Goal: Transaction & Acquisition: Obtain resource

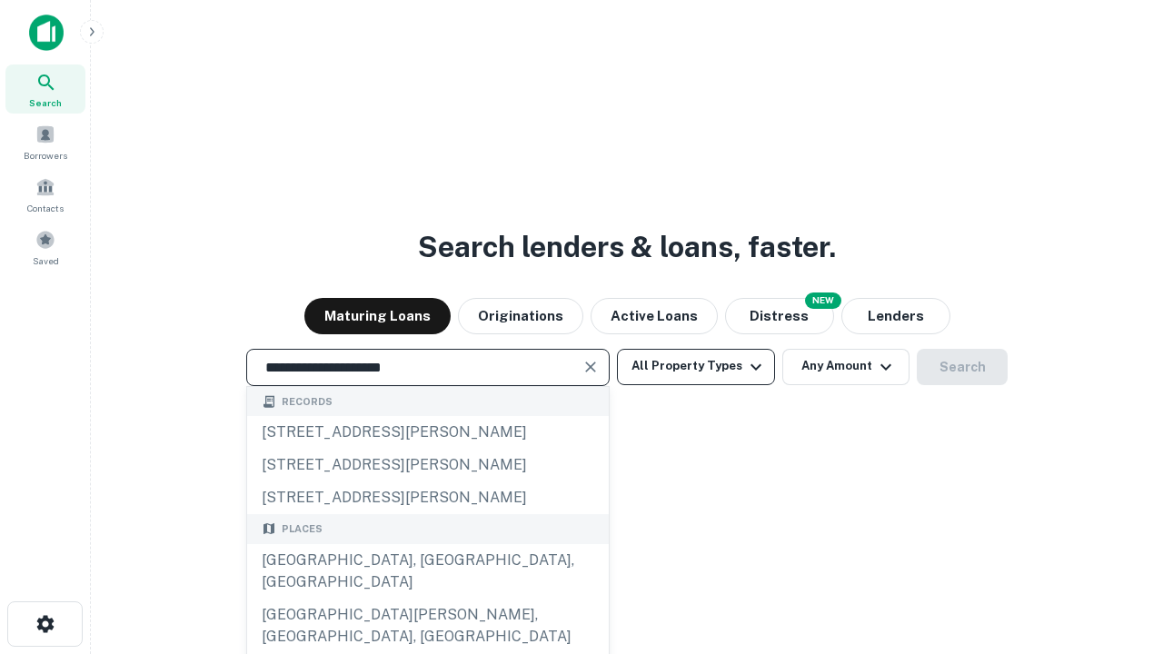
click at [427, 599] on div "[GEOGRAPHIC_DATA], [GEOGRAPHIC_DATA], [GEOGRAPHIC_DATA]" at bounding box center [428, 571] width 362 height 55
click at [696, 366] on button "All Property Types" at bounding box center [696, 367] width 158 height 36
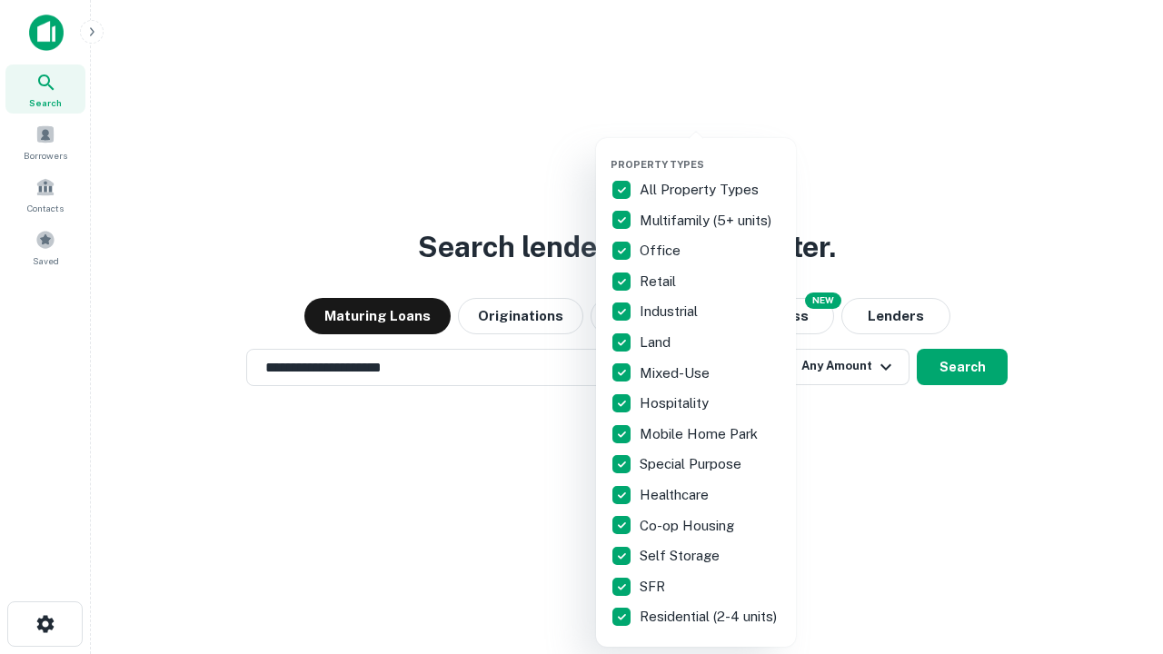
type input "**********"
click at [710, 153] on button "button" at bounding box center [710, 153] width 200 height 1
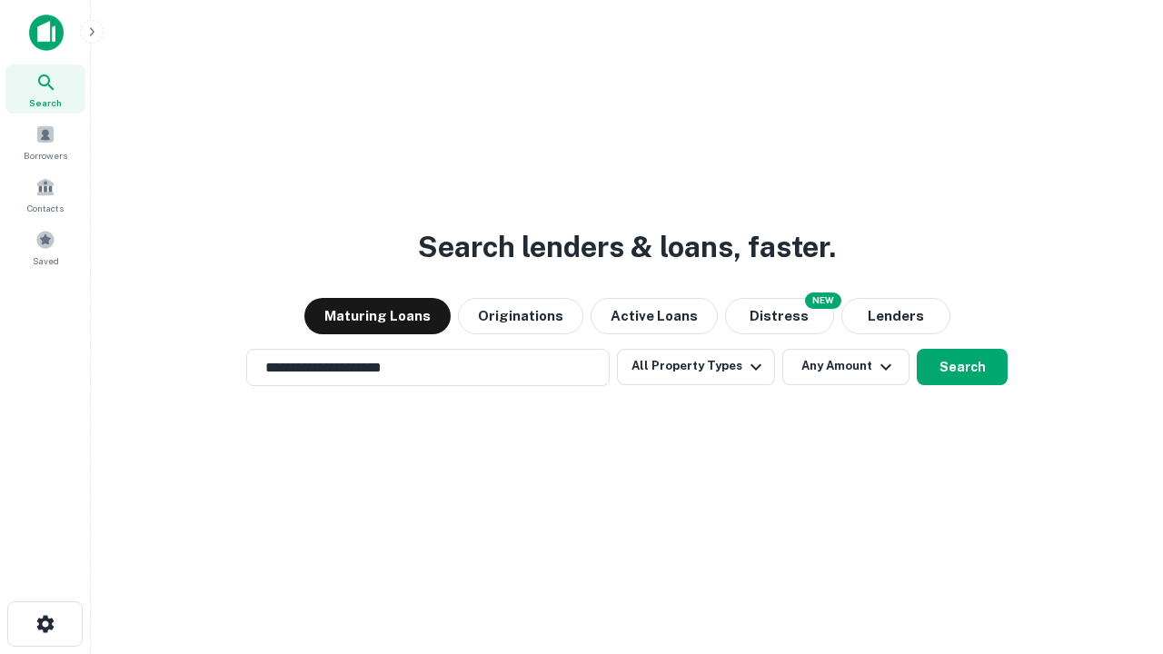
scroll to position [11, 219]
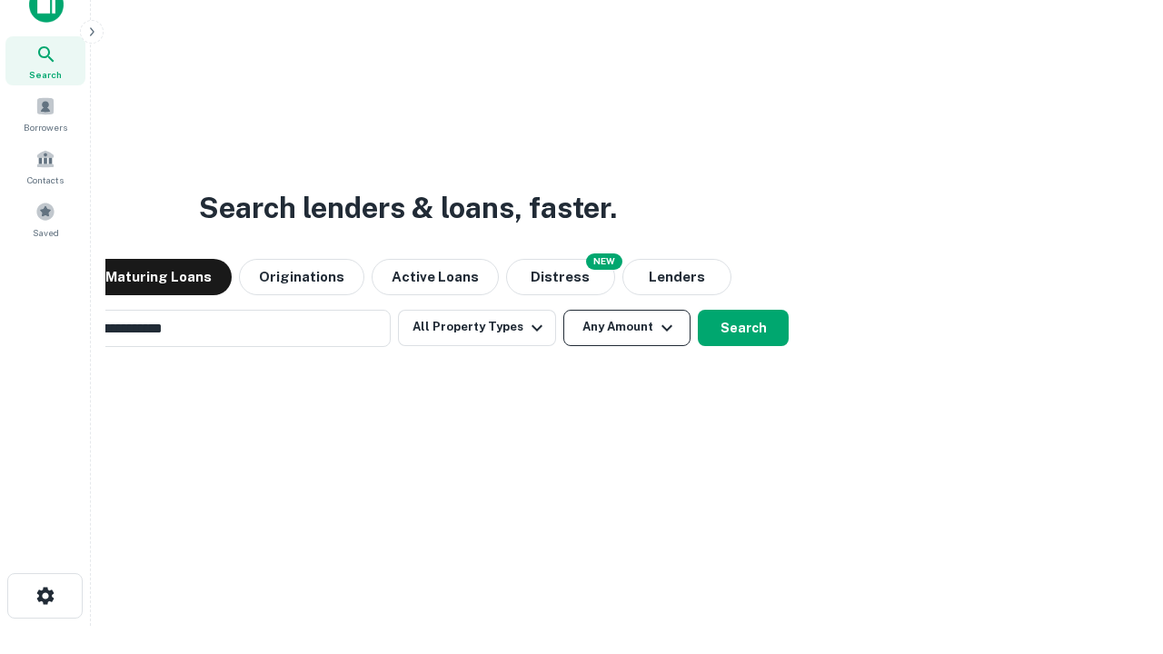
click at [563, 310] on button "Any Amount" at bounding box center [626, 328] width 127 height 36
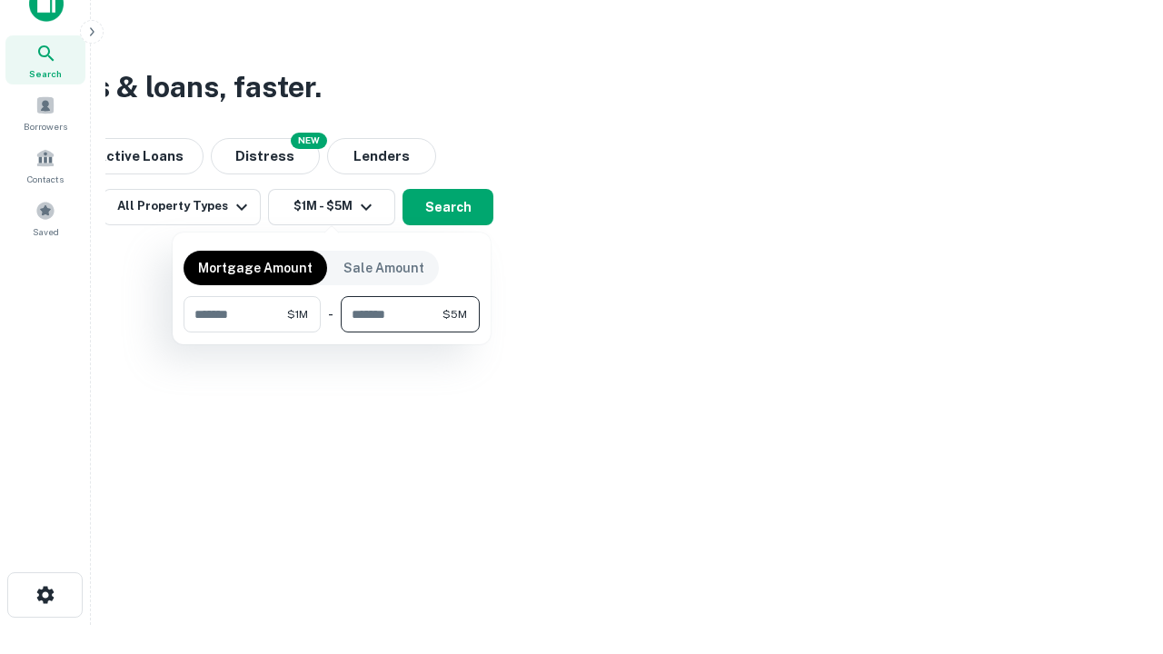
type input "*******"
click at [332, 332] on button "button" at bounding box center [331, 332] width 296 height 1
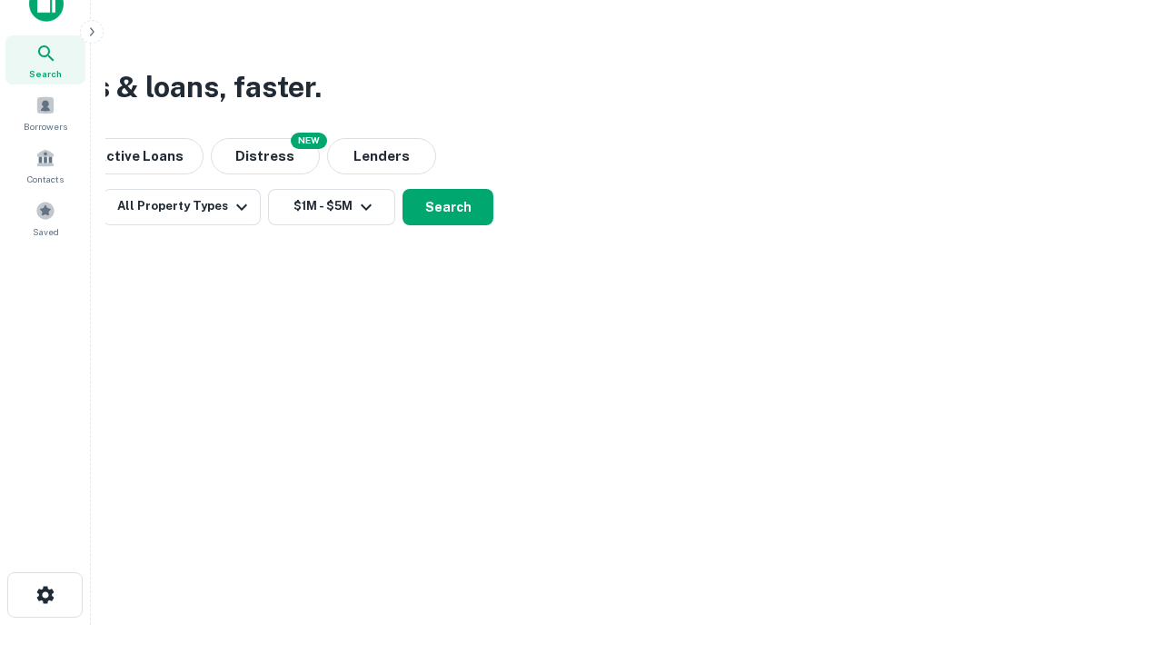
scroll to position [11, 335]
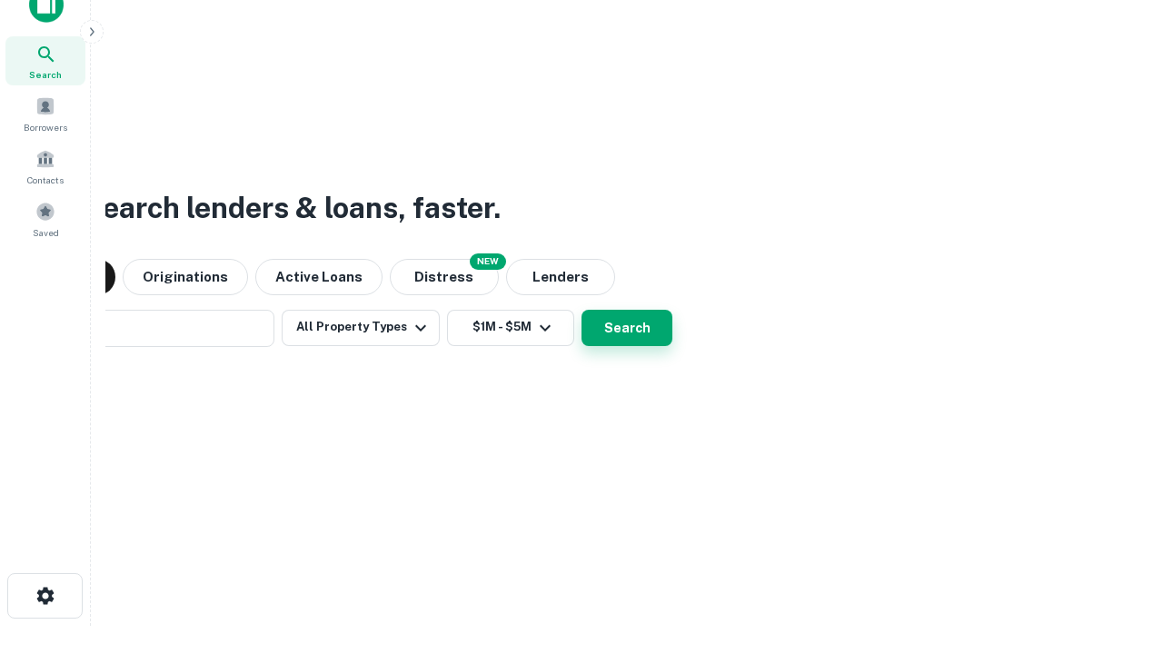
click at [581, 310] on button "Search" at bounding box center [626, 328] width 91 height 36
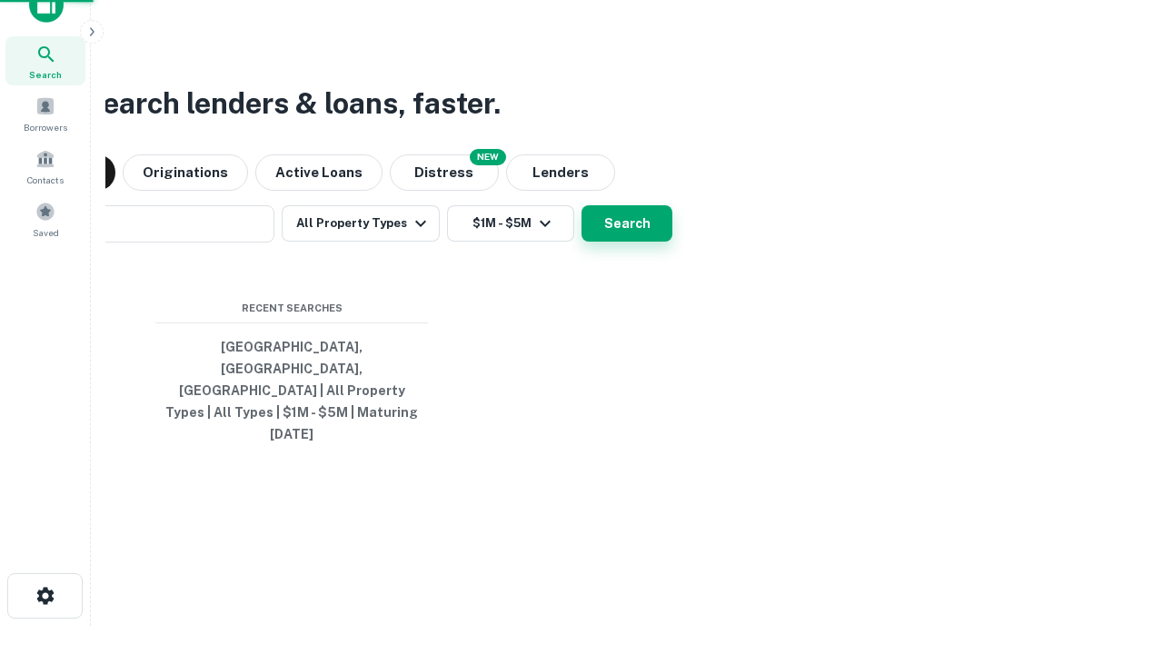
scroll to position [48, 514]
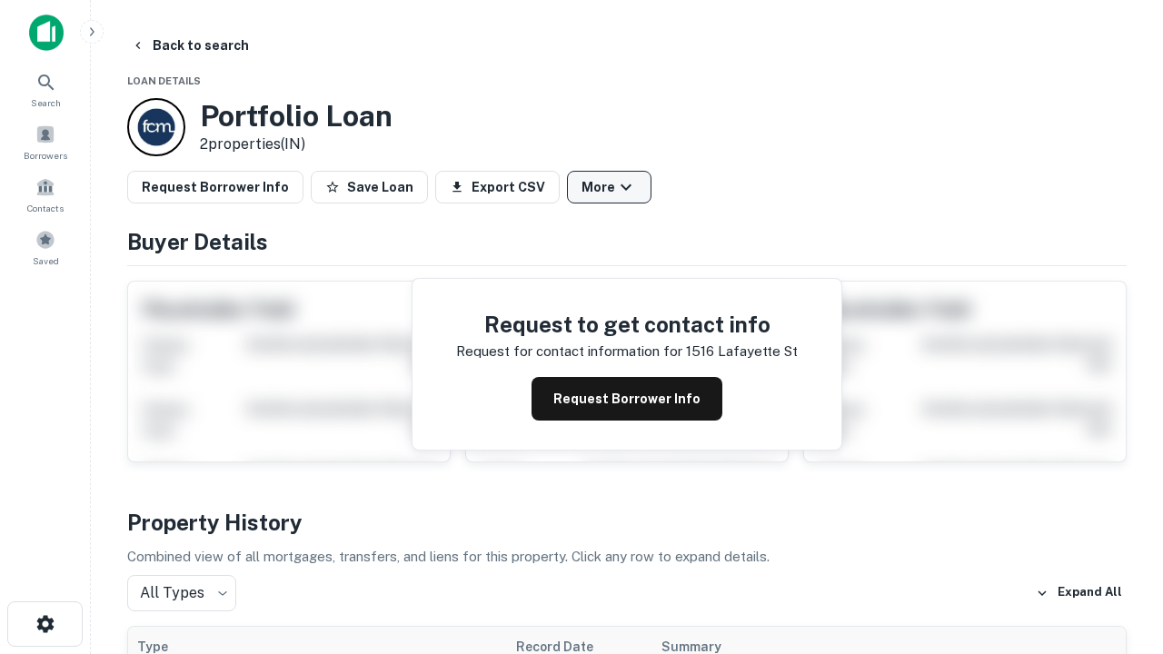
click at [609, 187] on button "More" at bounding box center [609, 187] width 84 height 33
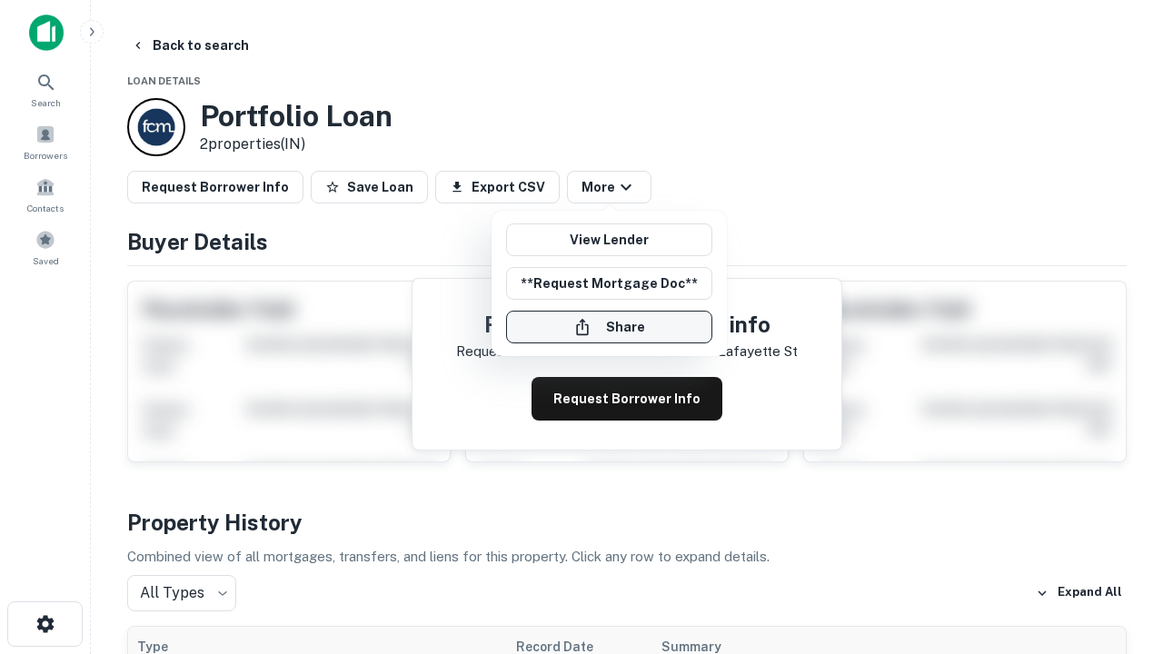
click at [609, 327] on button "Share" at bounding box center [609, 327] width 206 height 33
